Goal: Check status: Check status

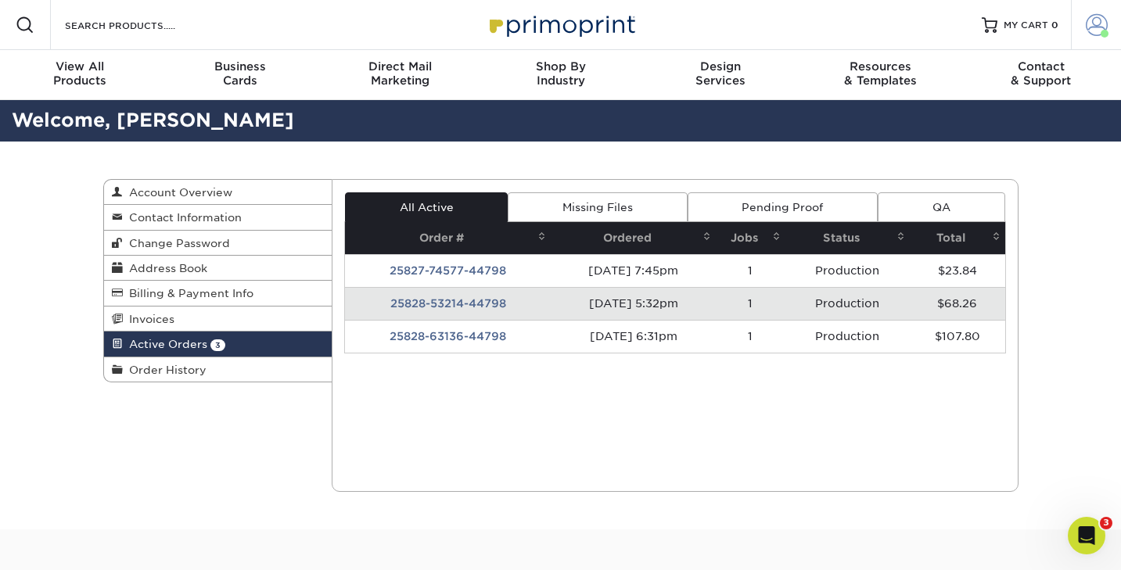
click at [1099, 27] on span at bounding box center [1097, 25] width 22 height 22
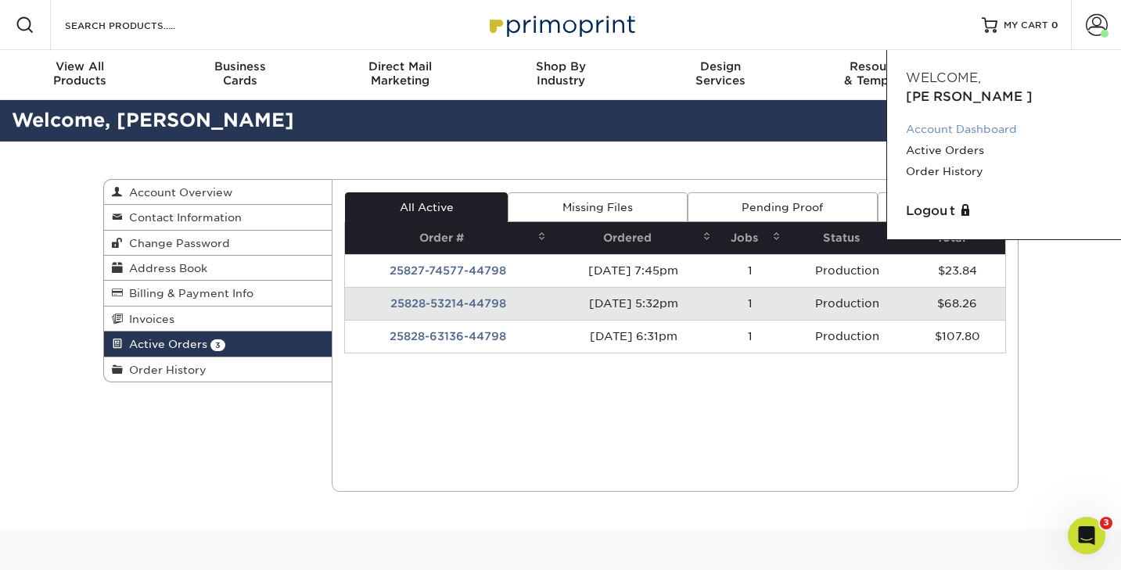
click at [975, 119] on link "Account Dashboard" at bounding box center [1004, 129] width 196 height 21
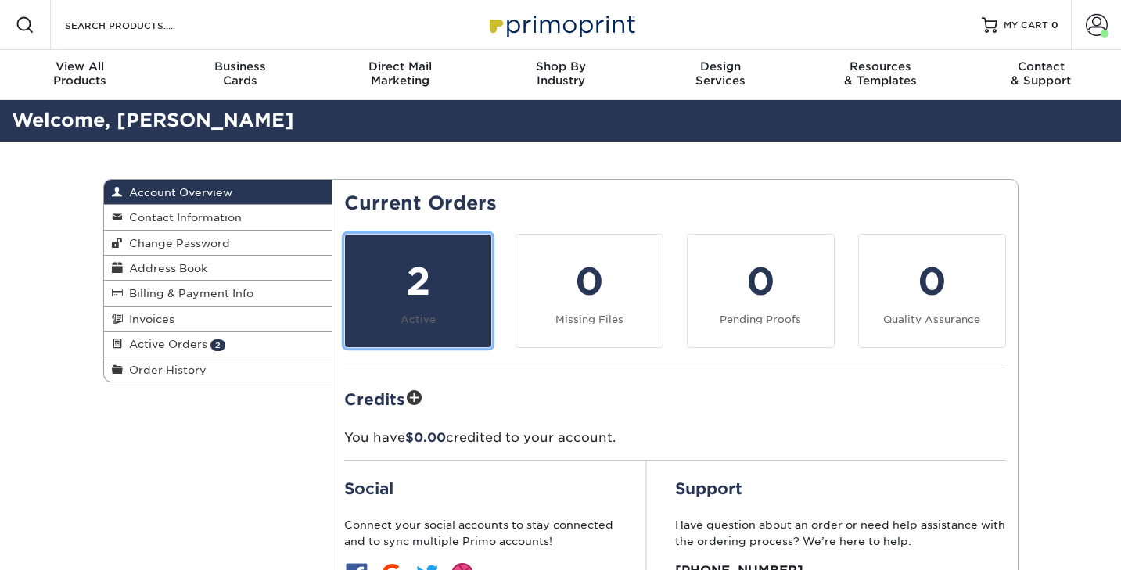
click at [426, 311] on link "2 Active" at bounding box center [418, 291] width 148 height 114
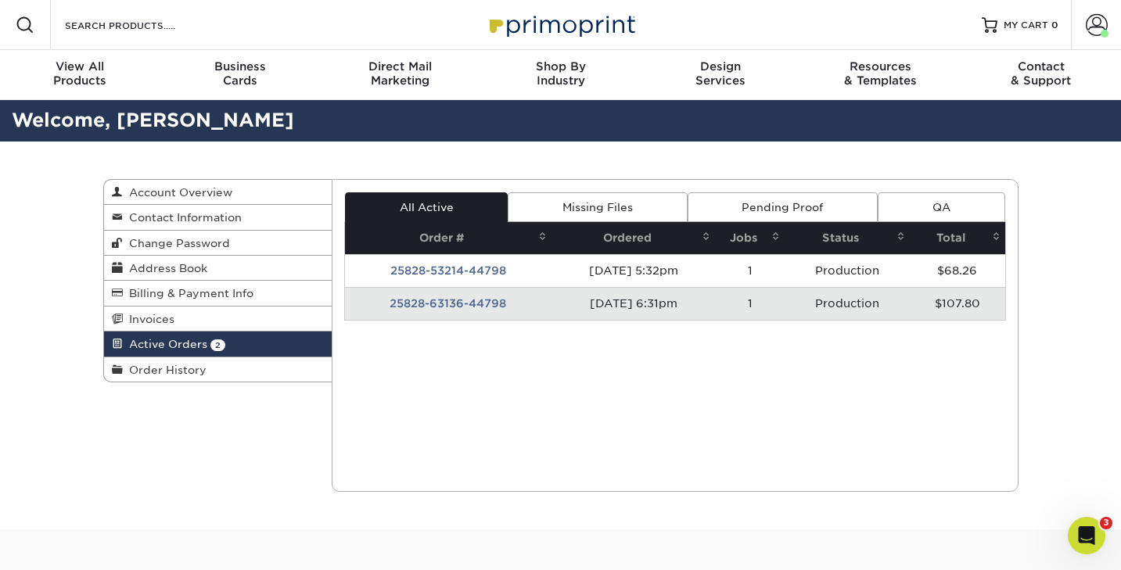
click at [444, 301] on td "25828-63136-44798" at bounding box center [448, 303] width 207 height 33
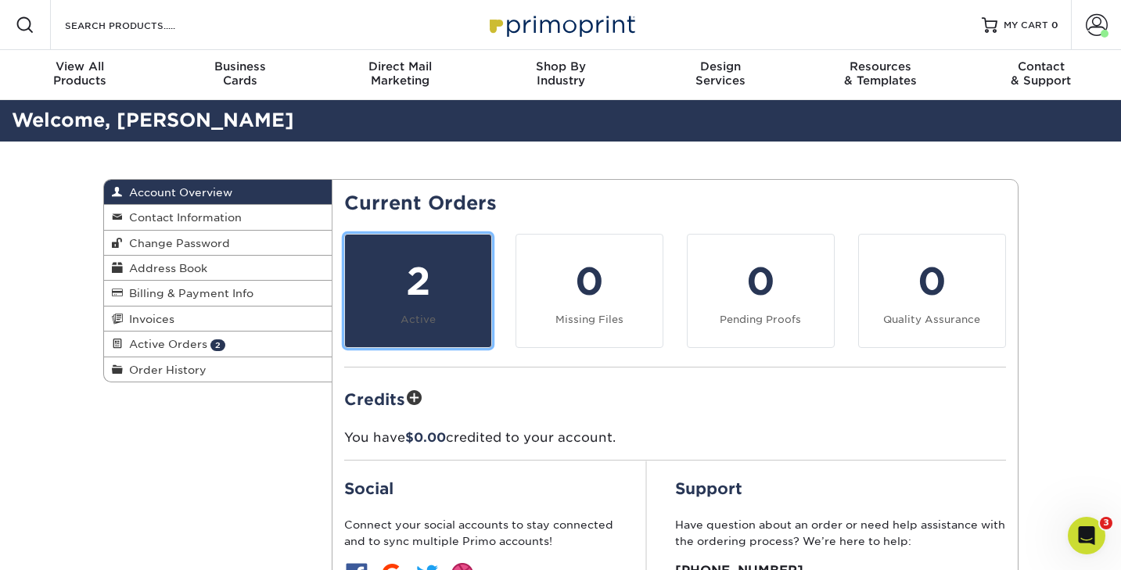
click at [430, 296] on div "2" at bounding box center [418, 282] width 128 height 56
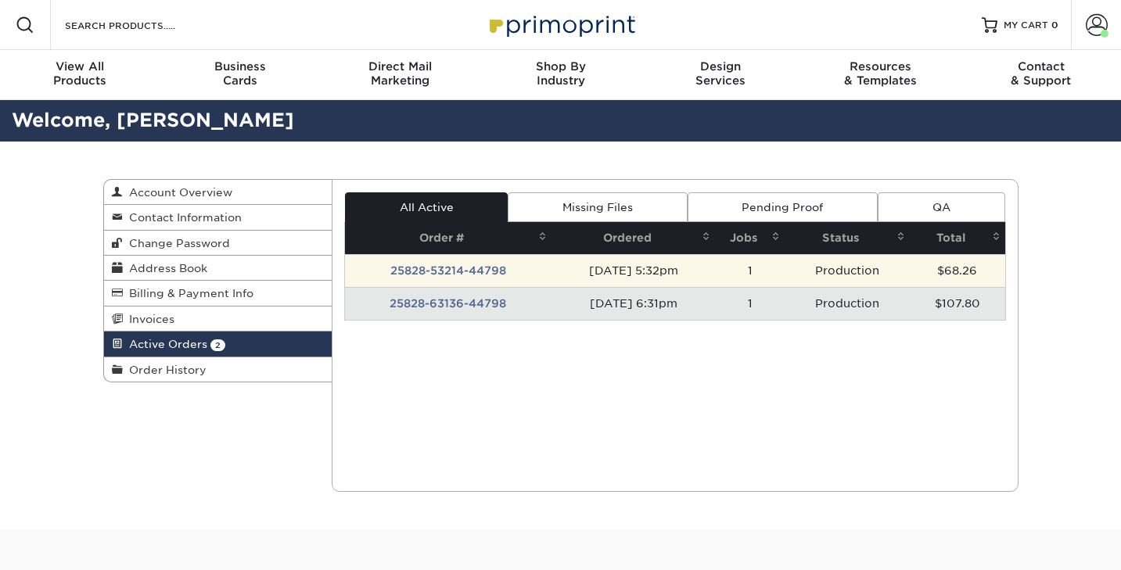
click at [485, 268] on td "25828-53214-44798" at bounding box center [448, 270] width 207 height 33
